Goal: Task Accomplishment & Management: Manage account settings

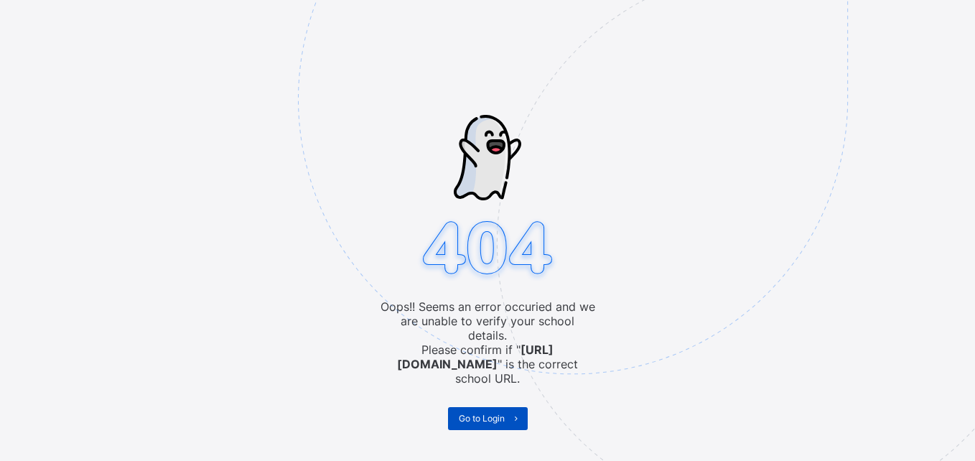
click at [481, 413] on span "Go to Login" at bounding box center [482, 418] width 46 height 11
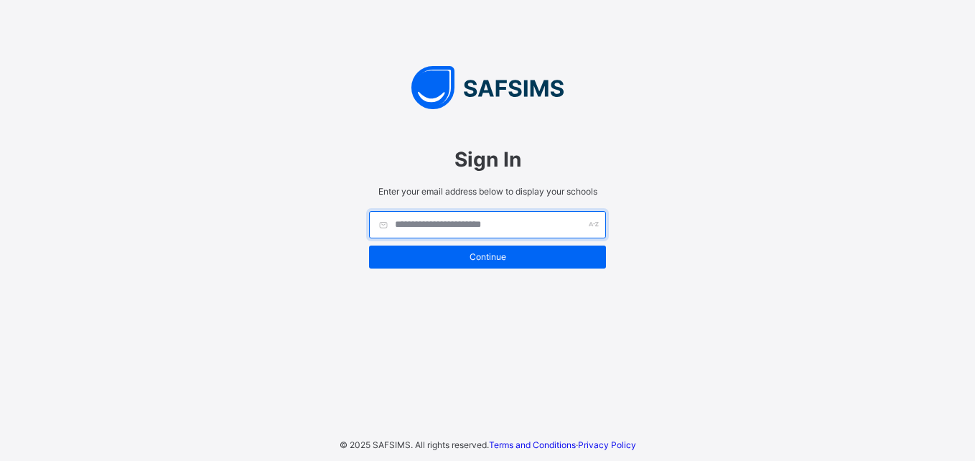
click at [511, 233] on input "text" at bounding box center [487, 224] width 237 height 27
type input "**********"
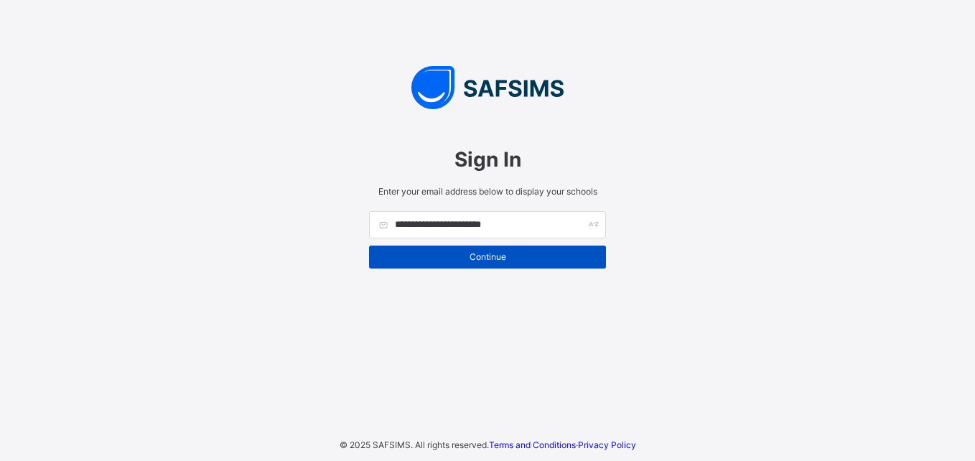
click at [515, 256] on span "Continue" at bounding box center [487, 256] width 215 height 11
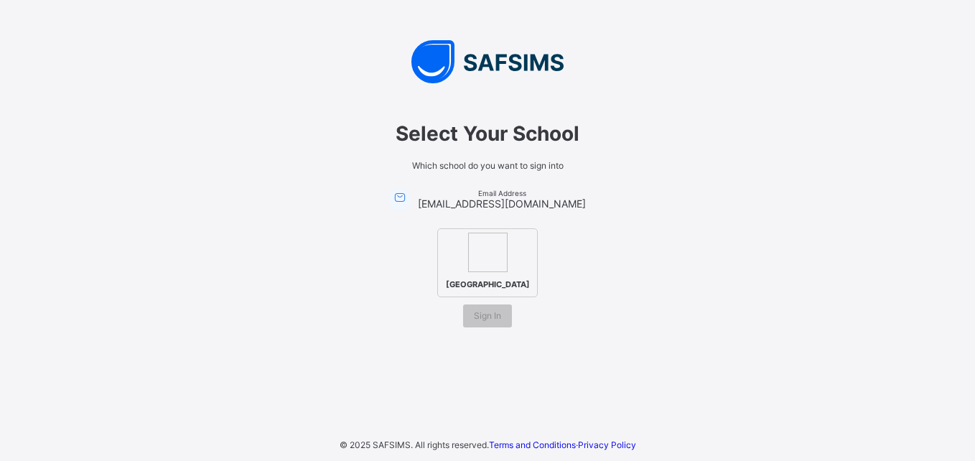
click at [494, 242] on img at bounding box center [488, 253] width 40 height 40
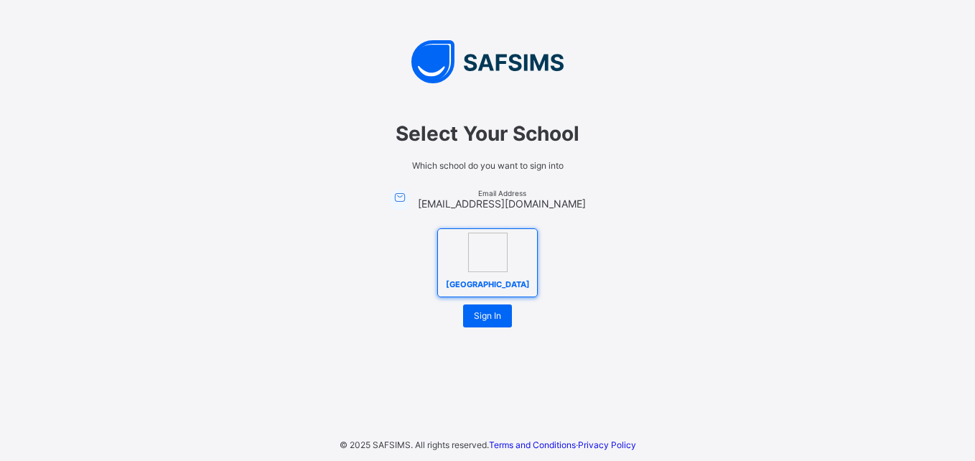
click at [494, 242] on img at bounding box center [488, 253] width 40 height 40
drag, startPoint x: 494, startPoint y: 242, endPoint x: 463, endPoint y: 283, distance: 51.3
click at [463, 283] on span "[GEOGRAPHIC_DATA]" at bounding box center [487, 284] width 91 height 17
click at [488, 261] on img at bounding box center [488, 253] width 40 height 40
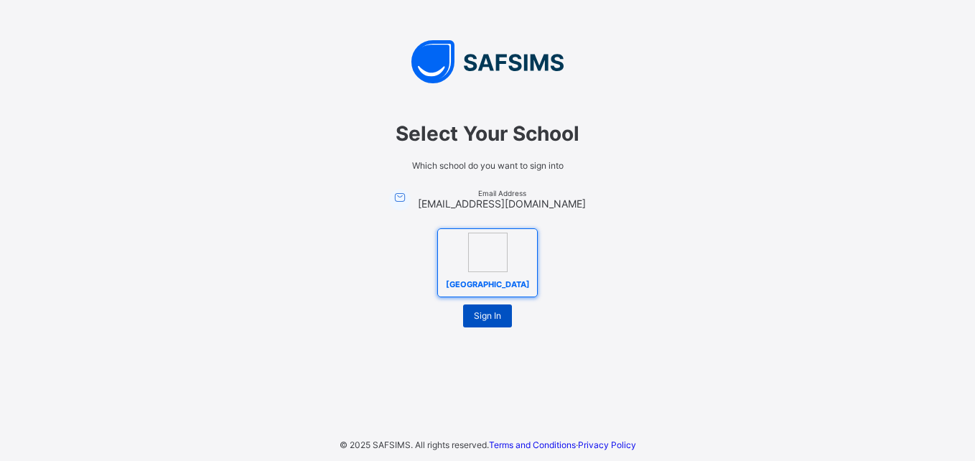
click at [492, 317] on span "Sign In" at bounding box center [487, 315] width 27 height 11
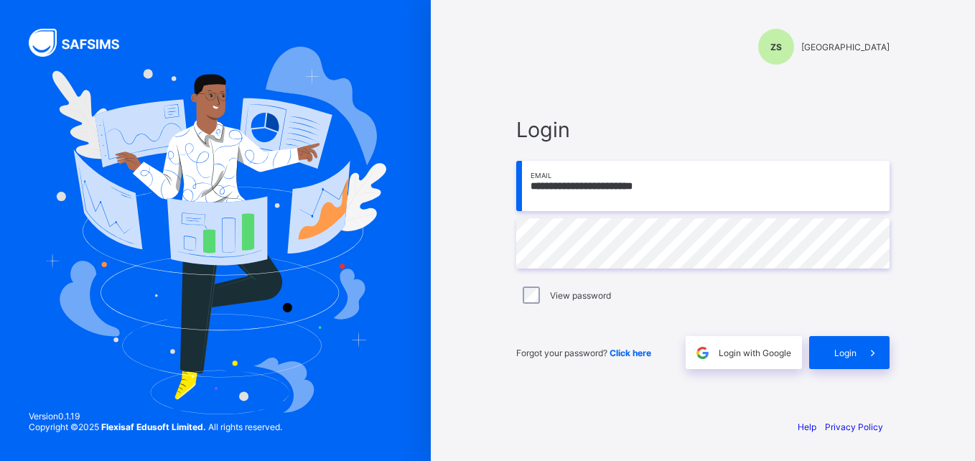
click at [690, 186] on input "**********" at bounding box center [702, 186] width 373 height 50
click at [589, 307] on div "View password" at bounding box center [702, 295] width 373 height 30
click at [834, 345] on div "Login" at bounding box center [849, 352] width 80 height 33
click at [848, 348] on span "Login" at bounding box center [846, 353] width 22 height 11
click at [623, 352] on span "Click here" at bounding box center [631, 353] width 42 height 11
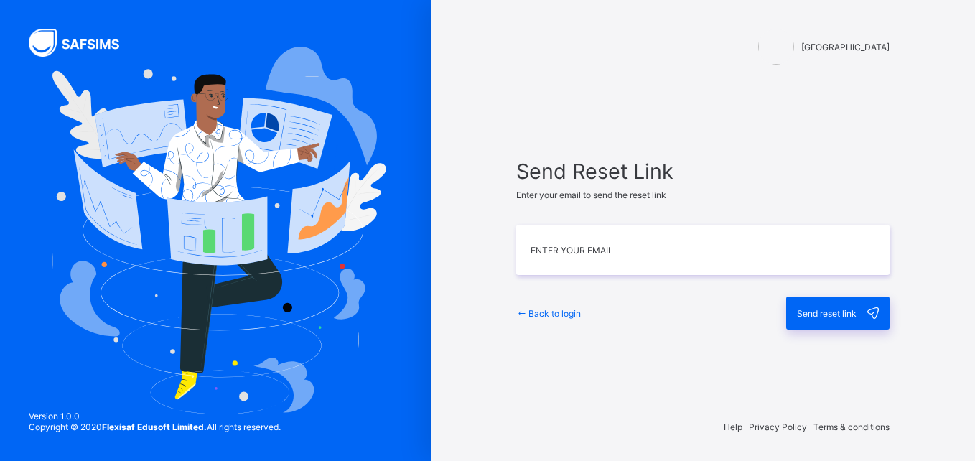
type input "**********"
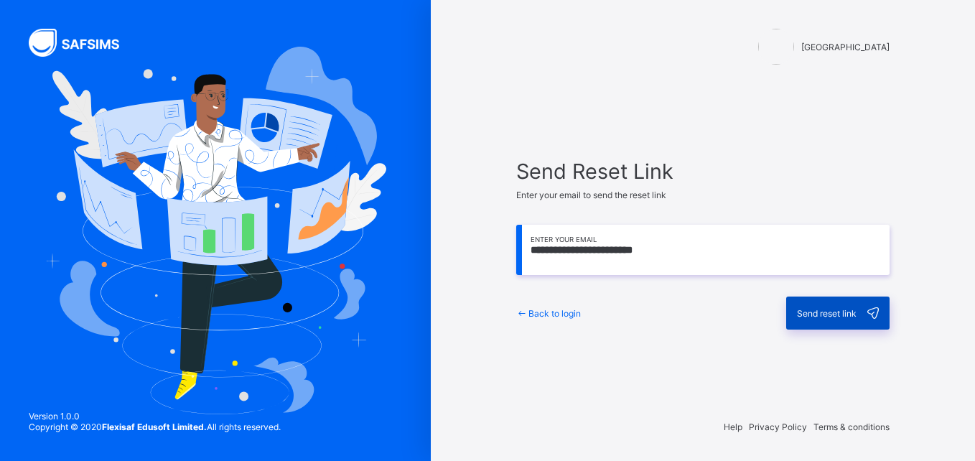
click at [807, 314] on span "Send reset link" at bounding box center [827, 313] width 60 height 11
